Goal: Transaction & Acquisition: Purchase product/service

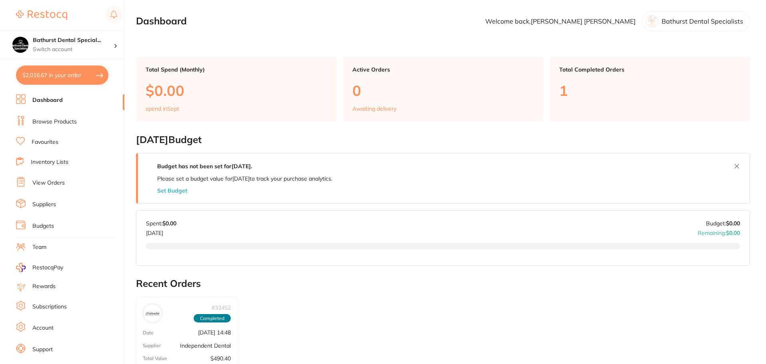
click at [60, 72] on button "$2,016.67 in your order" at bounding box center [62, 75] width 92 height 19
checkbox input "true"
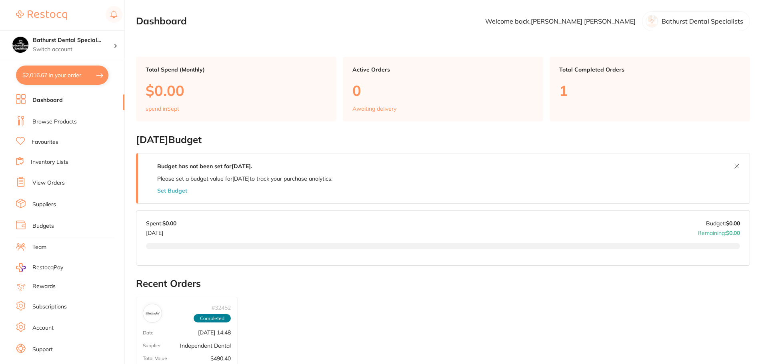
checkbox input "true"
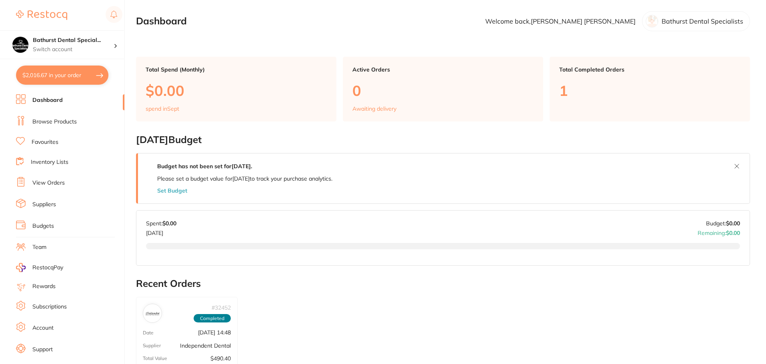
checkbox input "true"
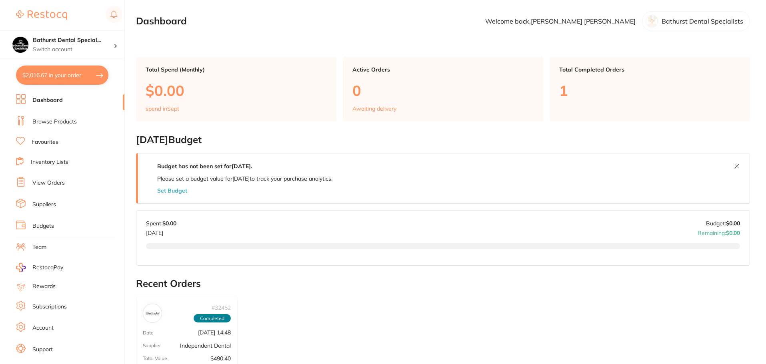
checkbox input "true"
